Goal: Task Accomplishment & Management: Manage account settings

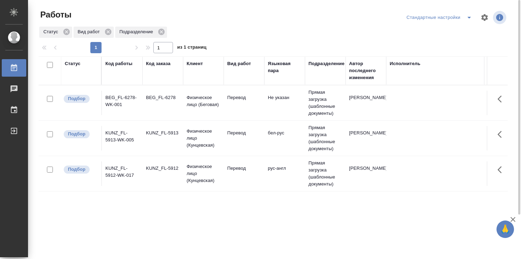
click at [270, 170] on td "рус-англ" at bounding box center [284, 173] width 41 height 24
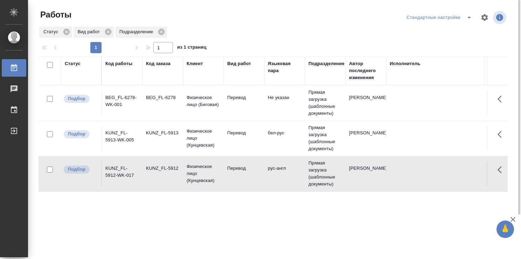
click at [270, 169] on td "рус-англ" at bounding box center [284, 173] width 41 height 24
click at [239, 107] on td "Перевод" at bounding box center [244, 103] width 41 height 24
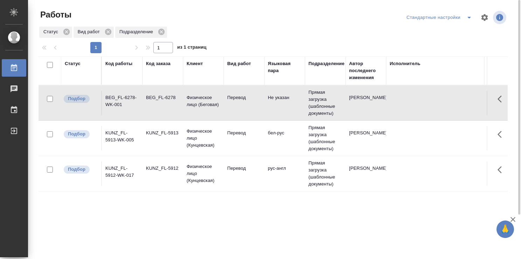
click at [239, 107] on td "Перевод" at bounding box center [244, 103] width 41 height 24
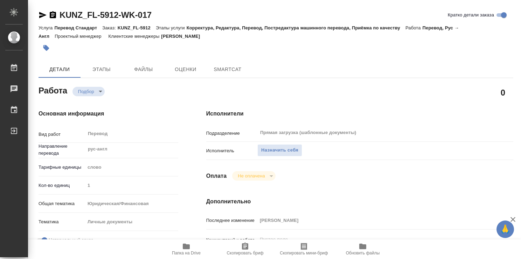
type textarea "x"
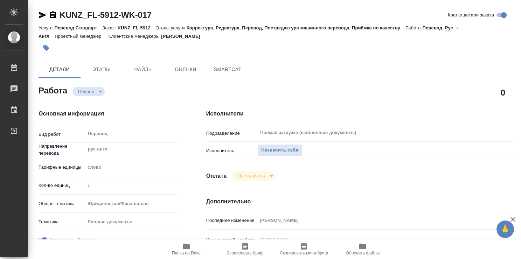
type textarea "x"
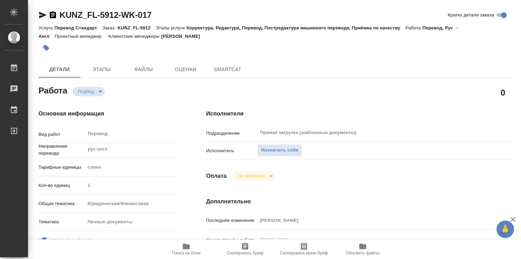
type textarea "x"
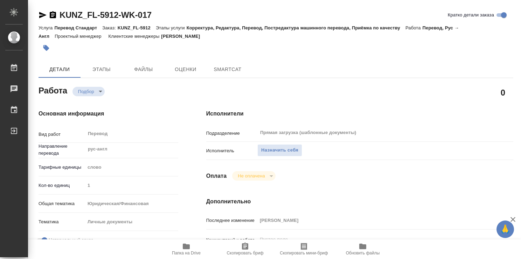
type textarea "x"
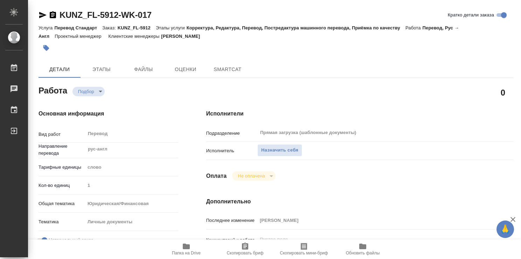
type textarea "x"
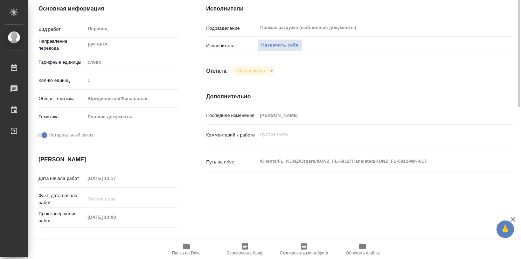
type textarea "x"
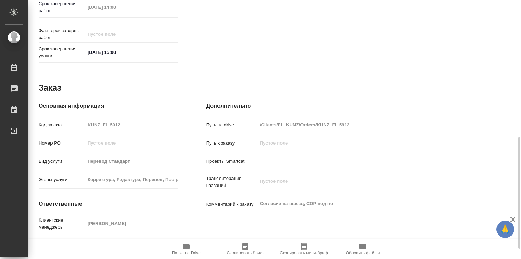
type textarea "x"
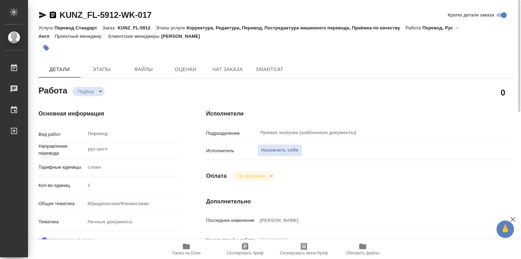
click at [186, 246] on icon "button" at bounding box center [186, 246] width 7 height 6
click at [260, 72] on span "SmartCat" at bounding box center [270, 69] width 34 height 9
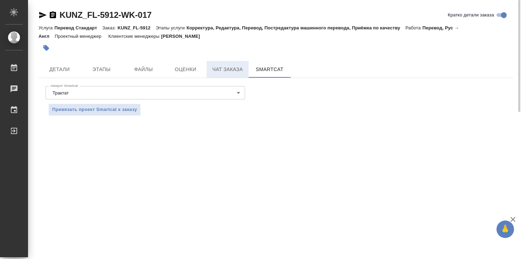
click at [232, 71] on span "Чат заказа" at bounding box center [228, 69] width 34 height 9
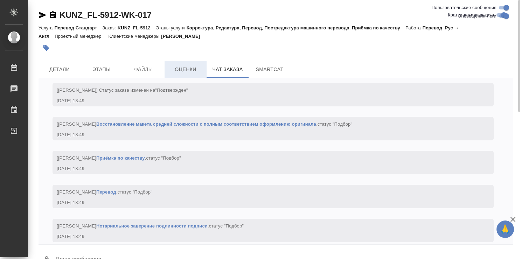
scroll to position [903, 0]
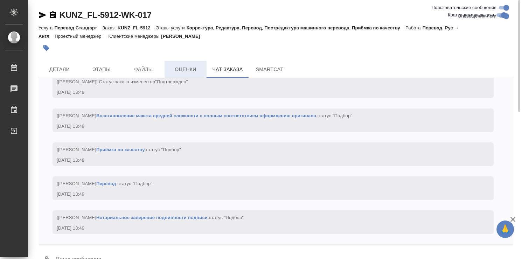
click at [189, 68] on span "Оценки" at bounding box center [186, 69] width 34 height 9
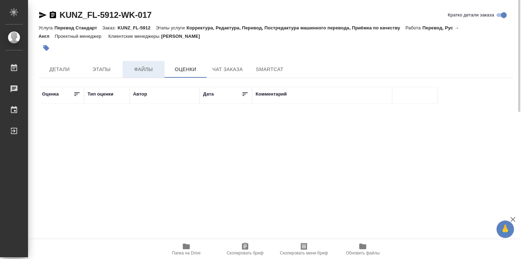
click at [151, 66] on span "Файлы" at bounding box center [144, 69] width 34 height 9
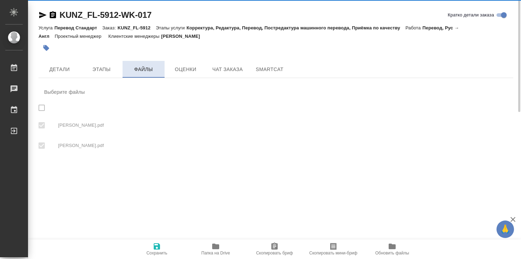
checkbox input "true"
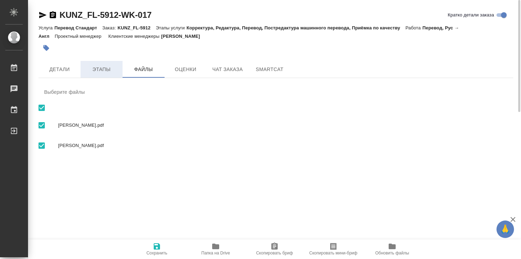
click at [103, 67] on span "Этапы" at bounding box center [102, 69] width 34 height 9
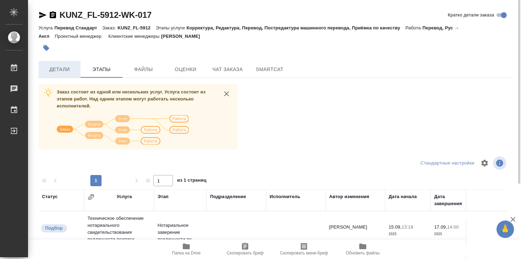
click at [73, 70] on span "Детали" at bounding box center [60, 69] width 34 height 9
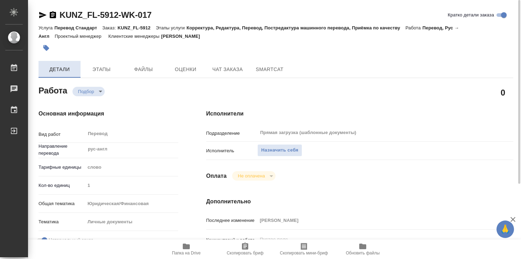
type textarea "x"
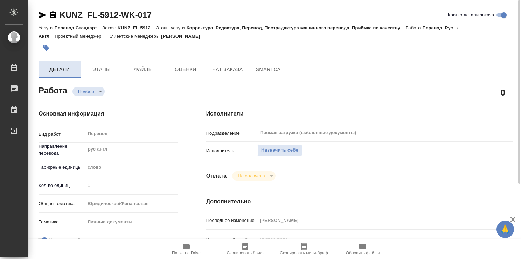
type textarea "x"
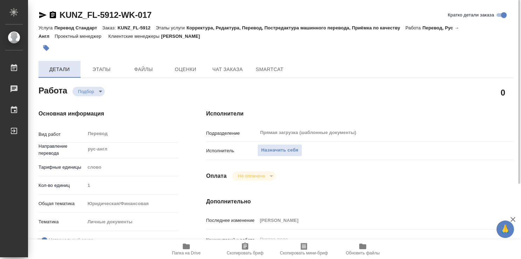
type textarea "x"
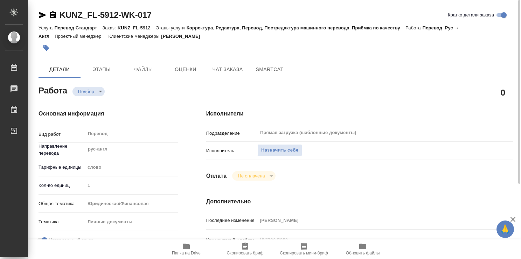
type textarea "x"
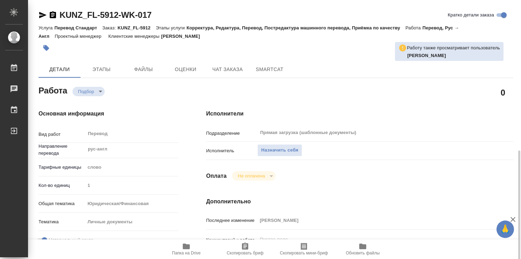
scroll to position [105, 0]
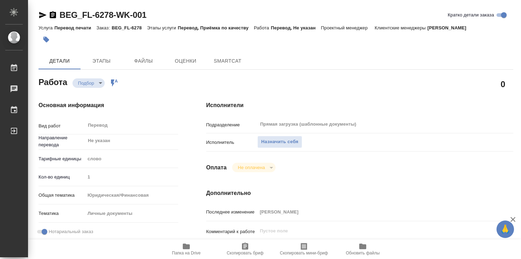
type textarea "x"
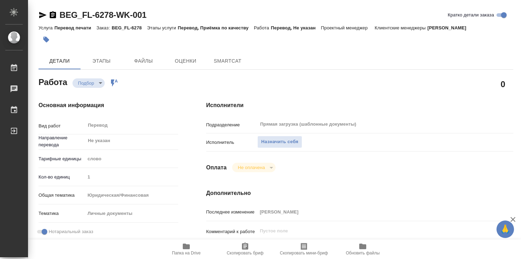
type textarea "x"
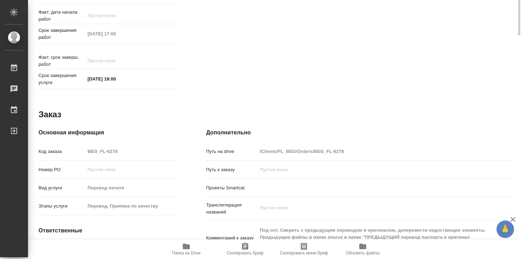
type textarea "x"
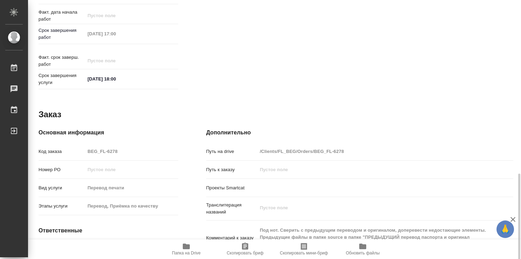
scroll to position [315, 0]
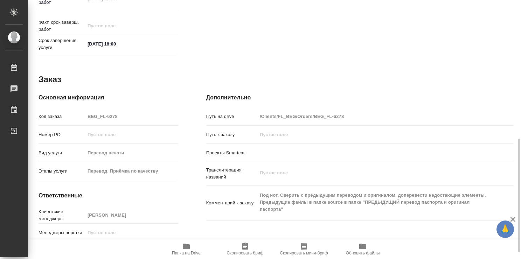
type textarea "x"
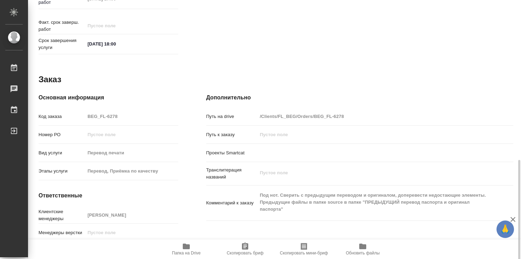
scroll to position [330, 0]
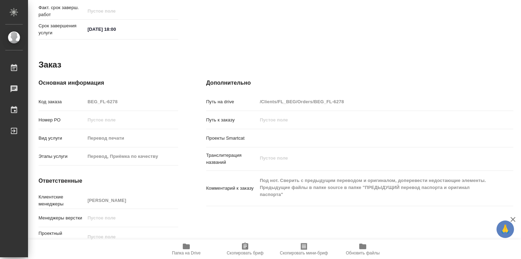
type textarea "x"
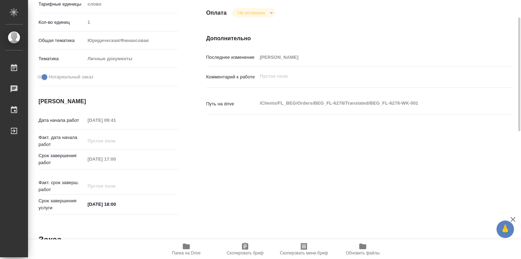
scroll to position [0, 0]
